Goal: Information Seeking & Learning: Learn about a topic

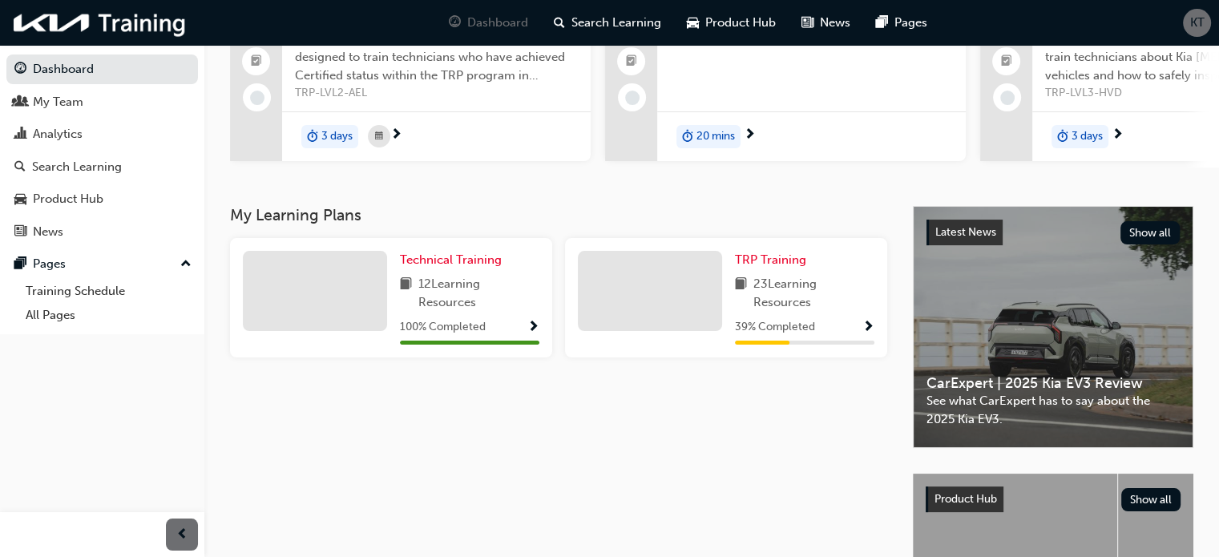
scroll to position [240, 0]
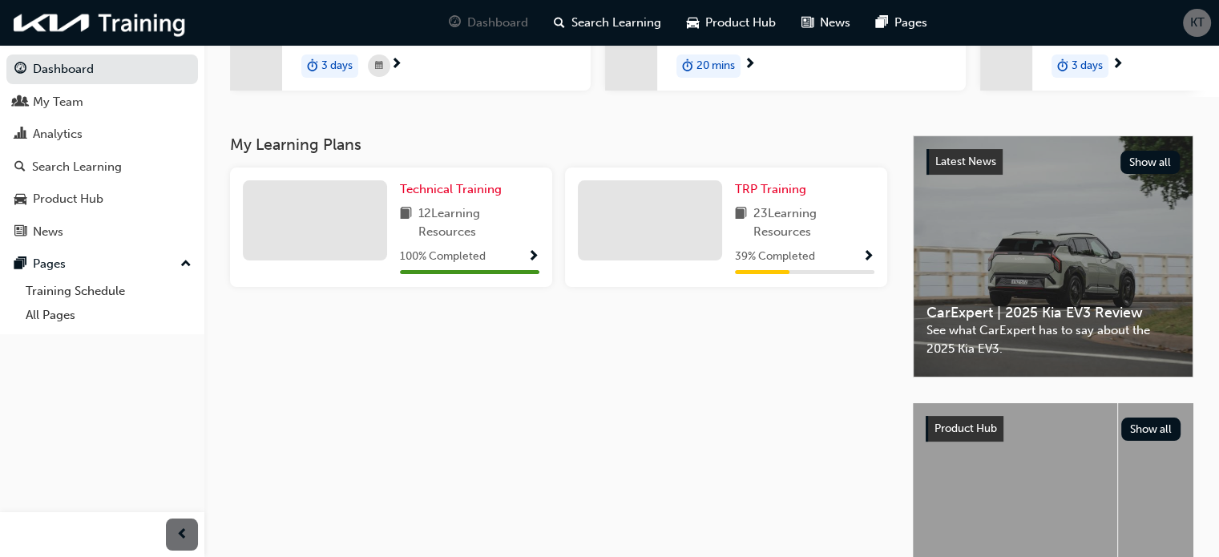
click at [870, 259] on span "Show Progress" at bounding box center [868, 257] width 12 height 14
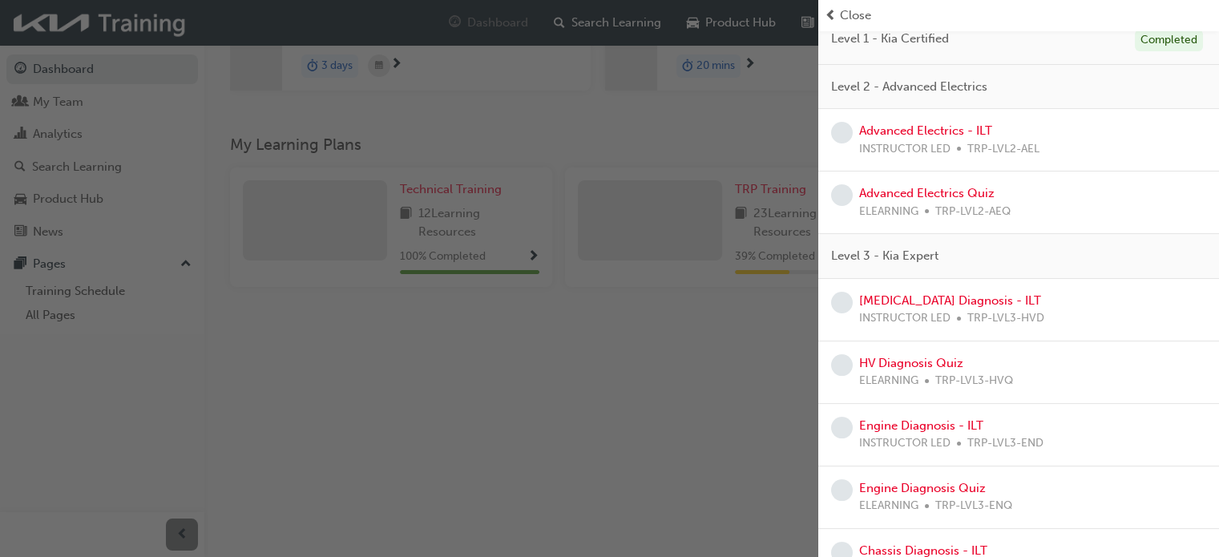
scroll to position [160, 0]
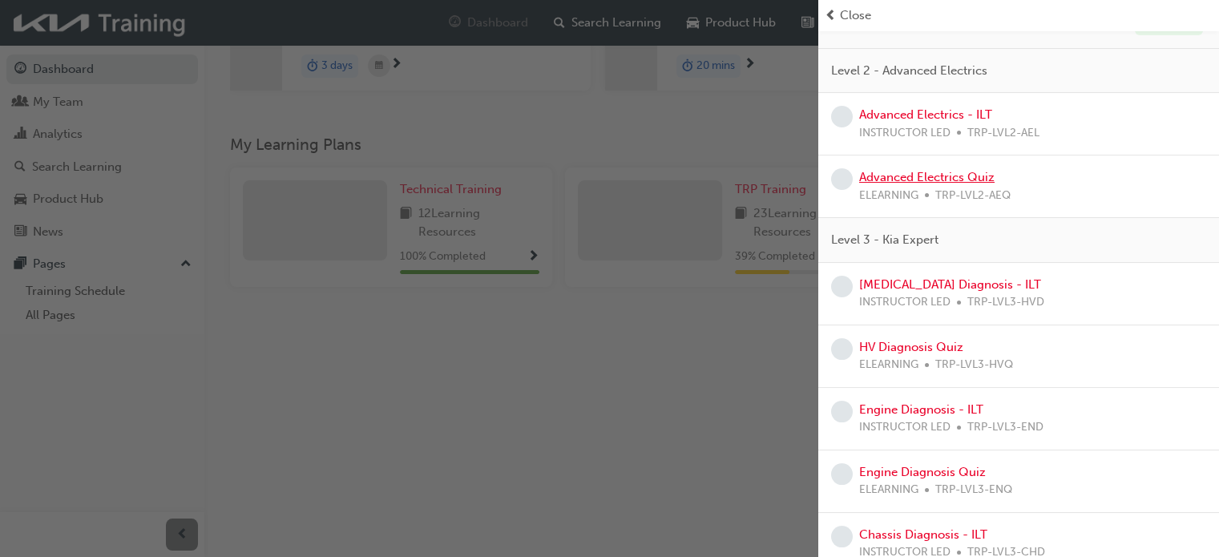
click at [887, 179] on link "Advanced Electrics Quiz" at bounding box center [926, 177] width 135 height 14
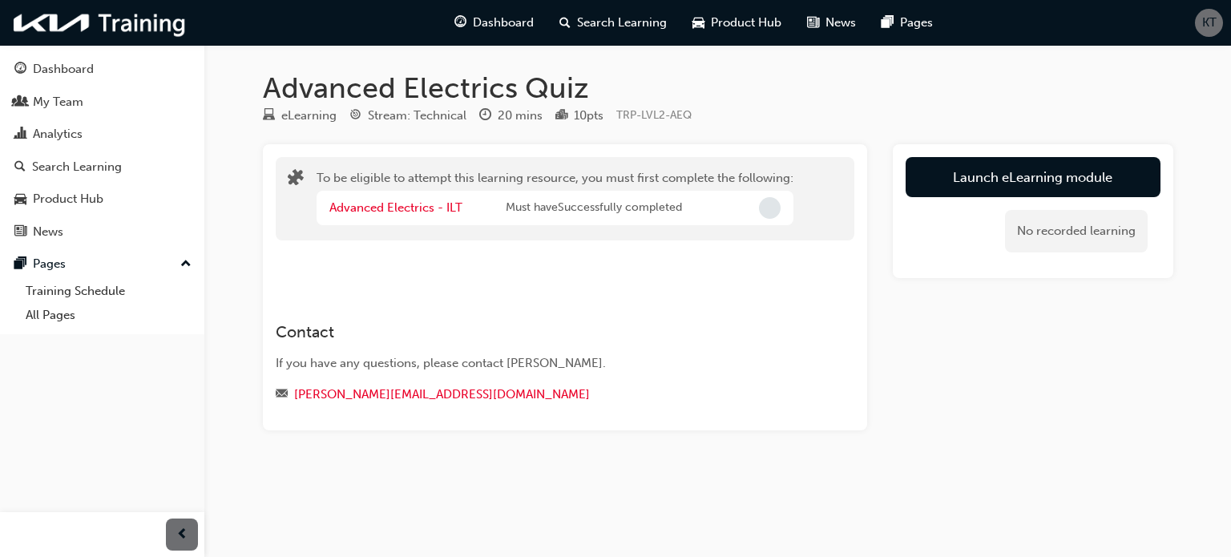
click at [761, 204] on span "Incomplete" at bounding box center [770, 208] width 22 height 22
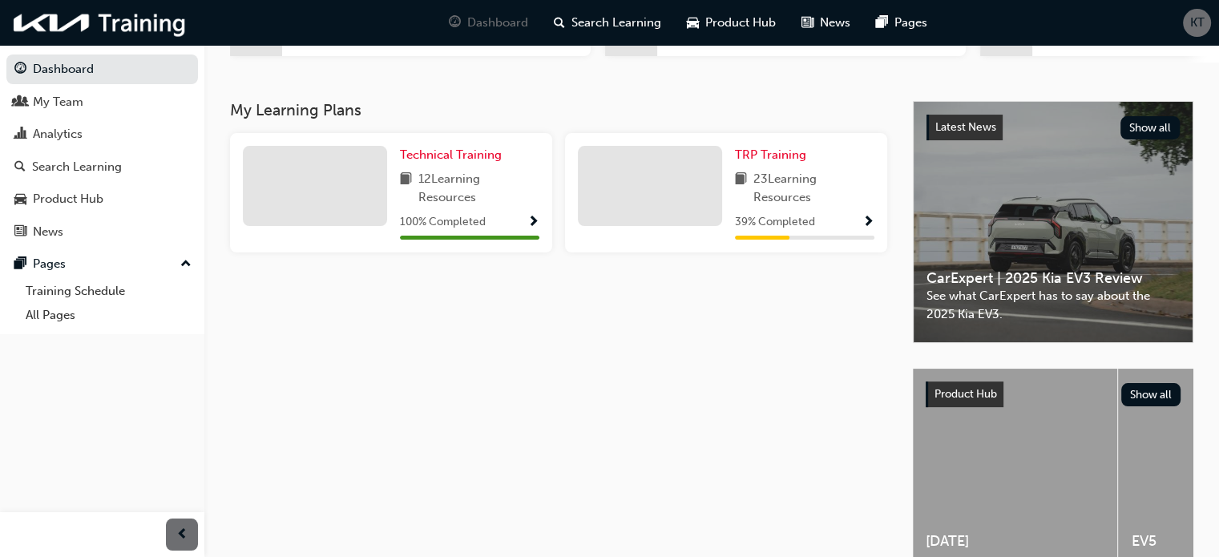
scroll to position [297, 0]
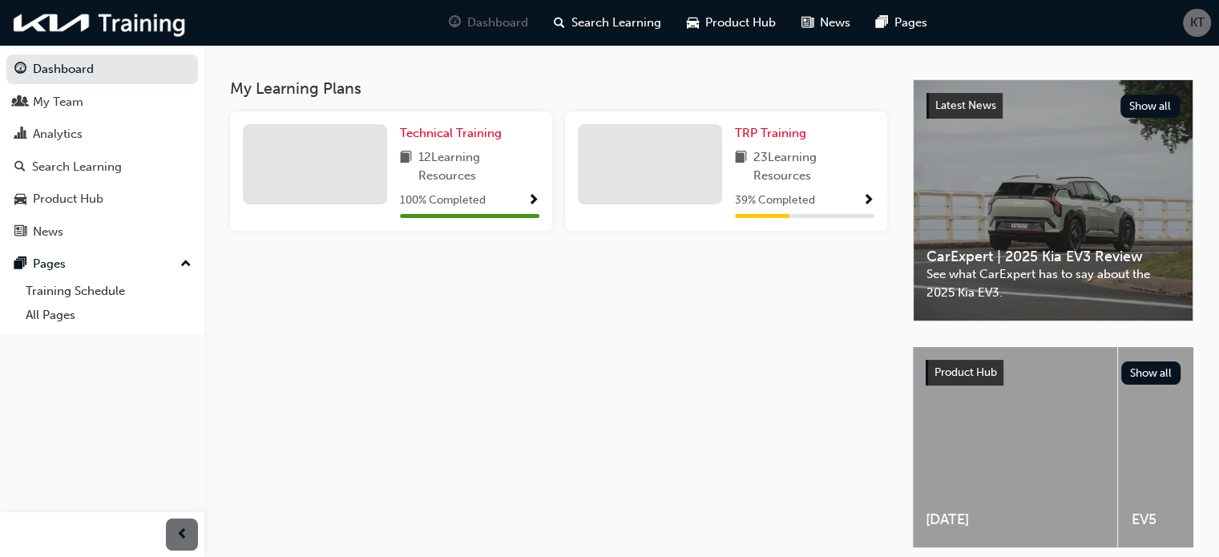
click at [869, 204] on span "Show Progress" at bounding box center [868, 201] width 12 height 14
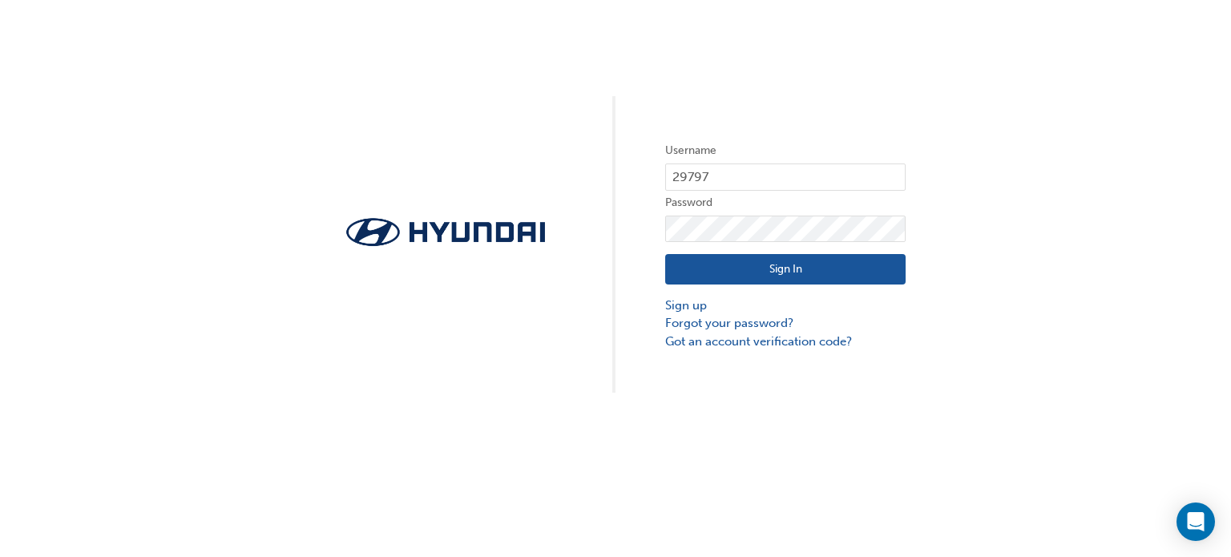
click at [774, 265] on button "Sign In" at bounding box center [785, 269] width 240 height 30
